Goal: Navigation & Orientation: Find specific page/section

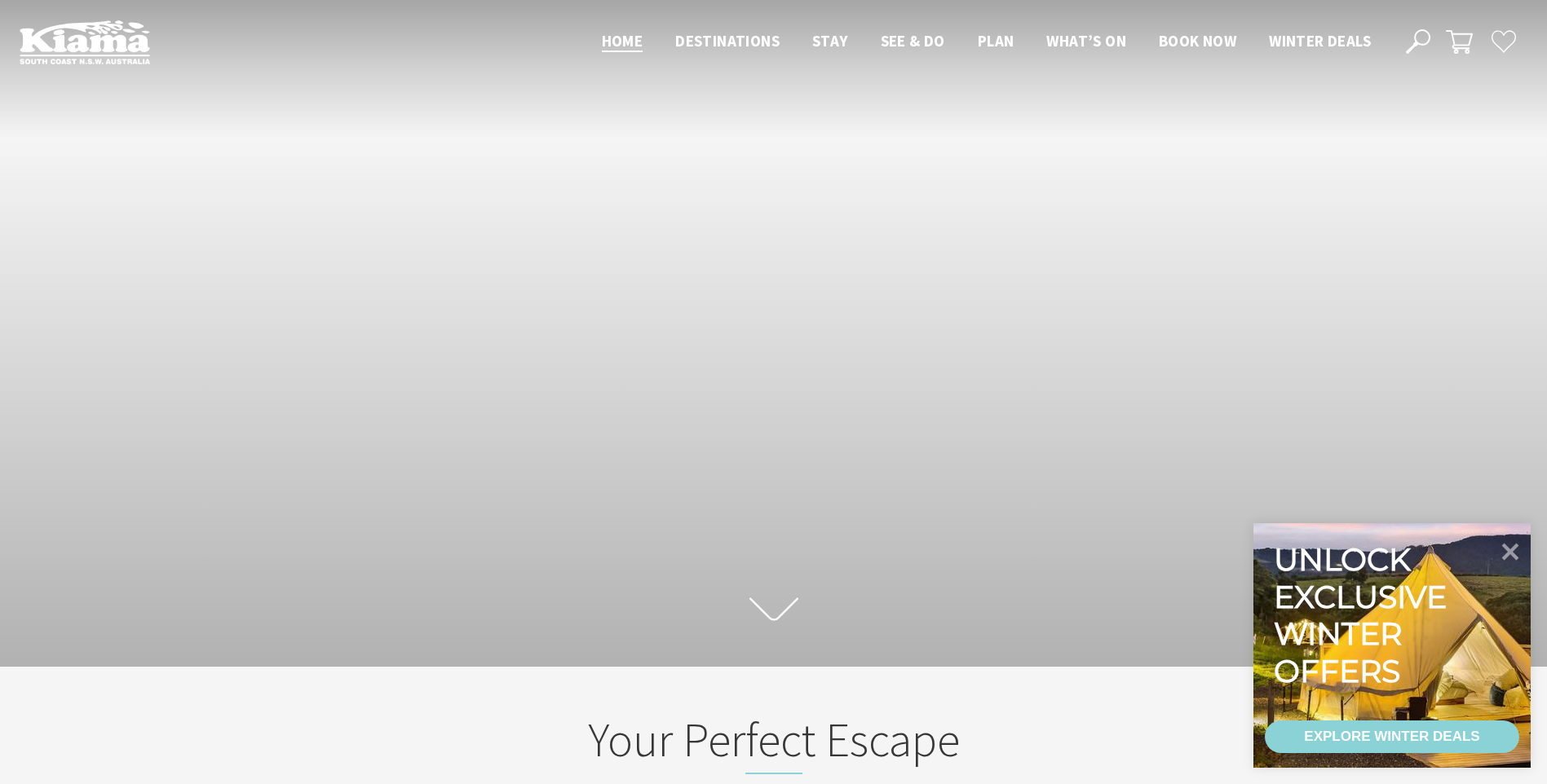
scroll to position [25, 1559]
click at [1513, 550] on icon at bounding box center [1510, 551] width 19 height 19
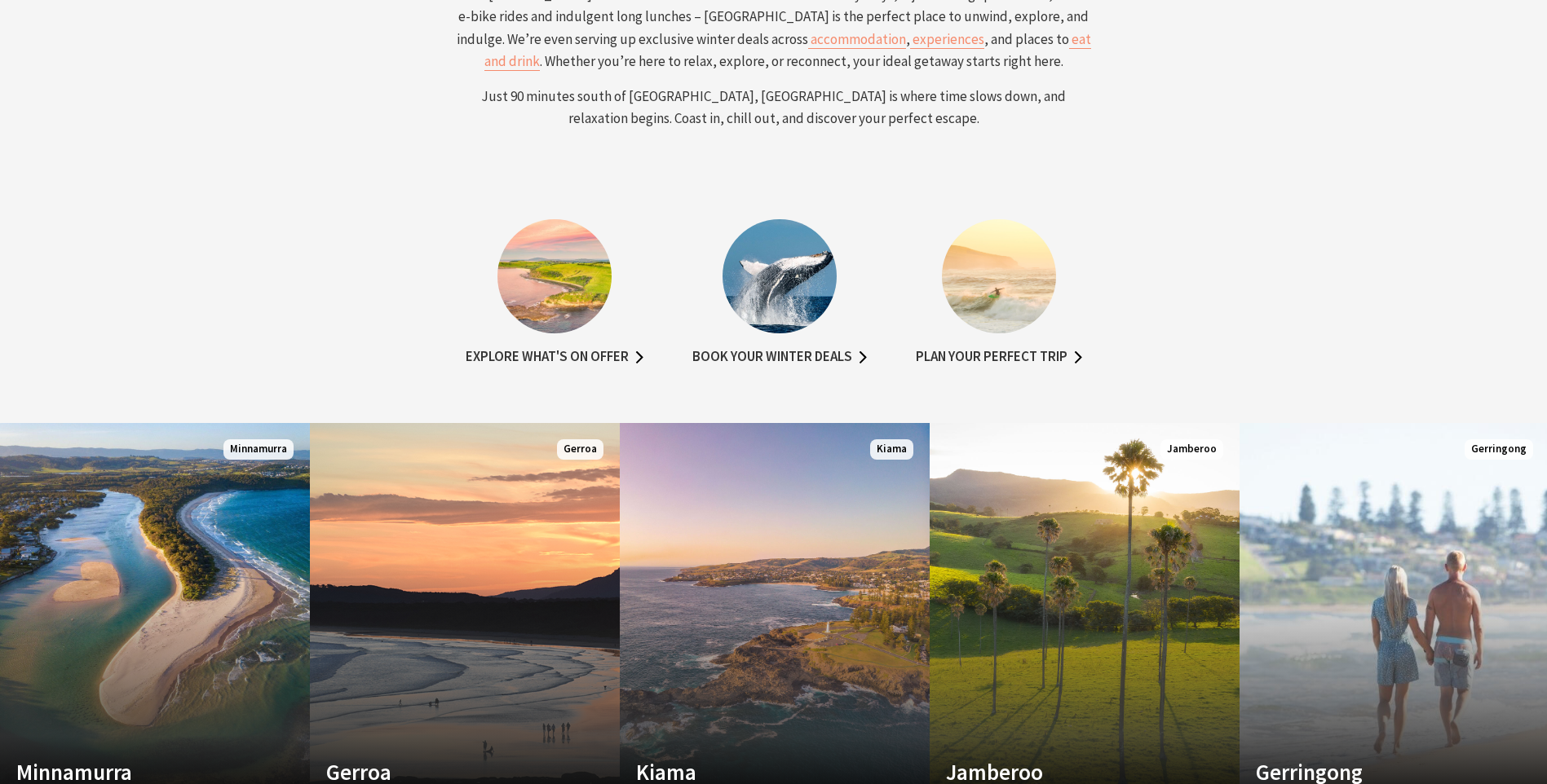
scroll to position [1060, 0]
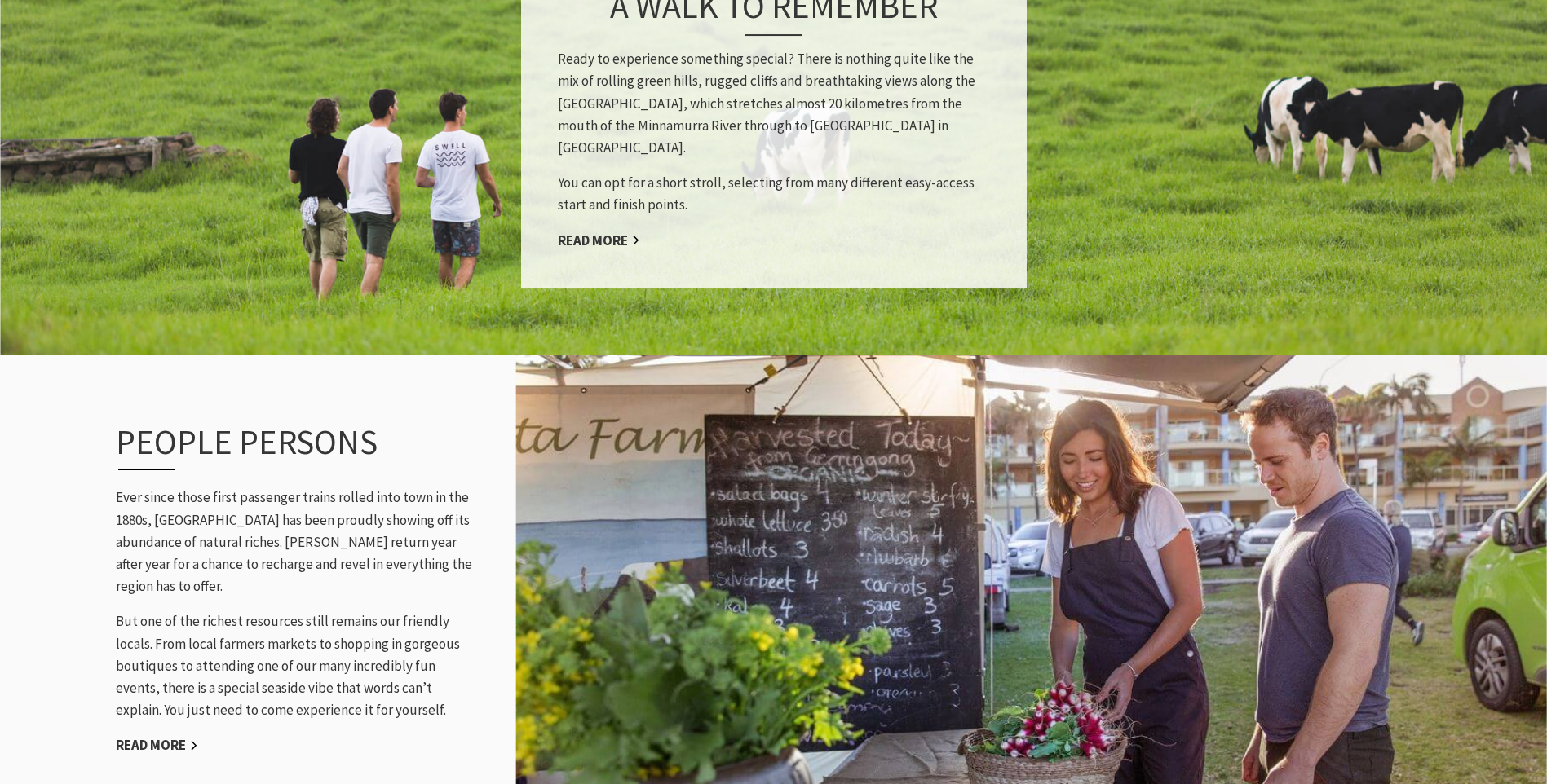
scroll to position [1875, 0]
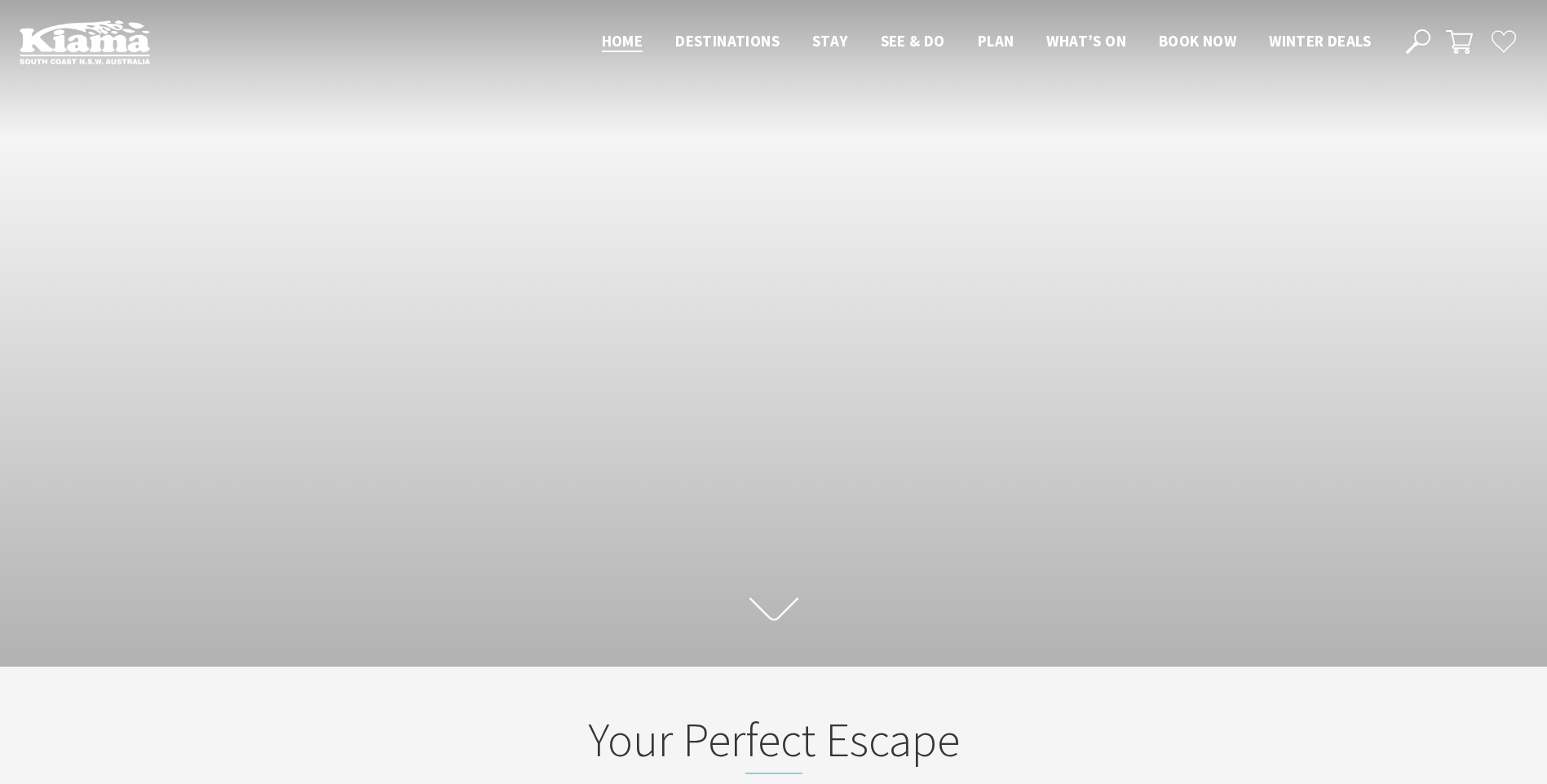
scroll to position [25, 1559]
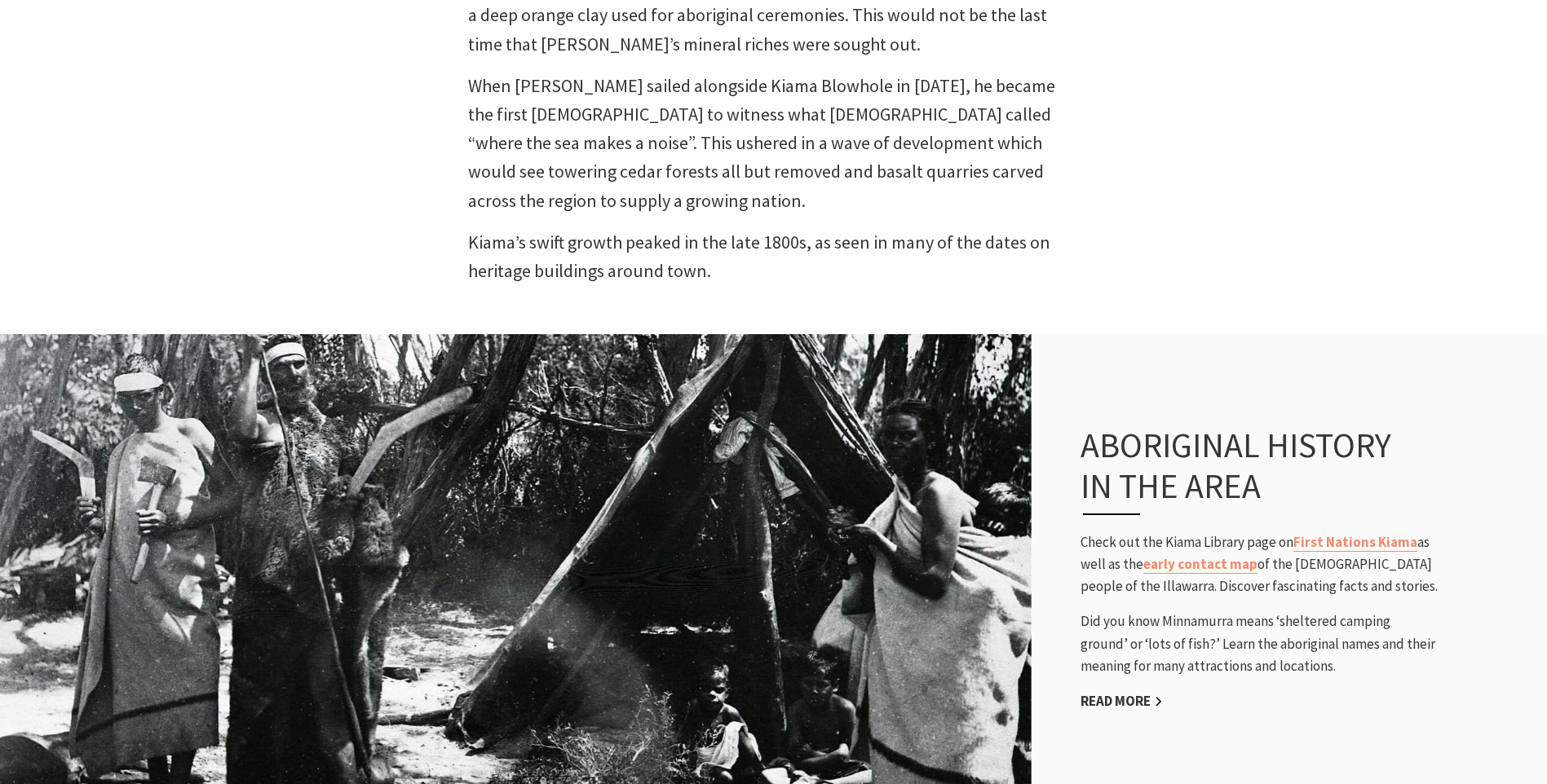
scroll to position [896, 0]
